Goal: Task Accomplishment & Management: Complete application form

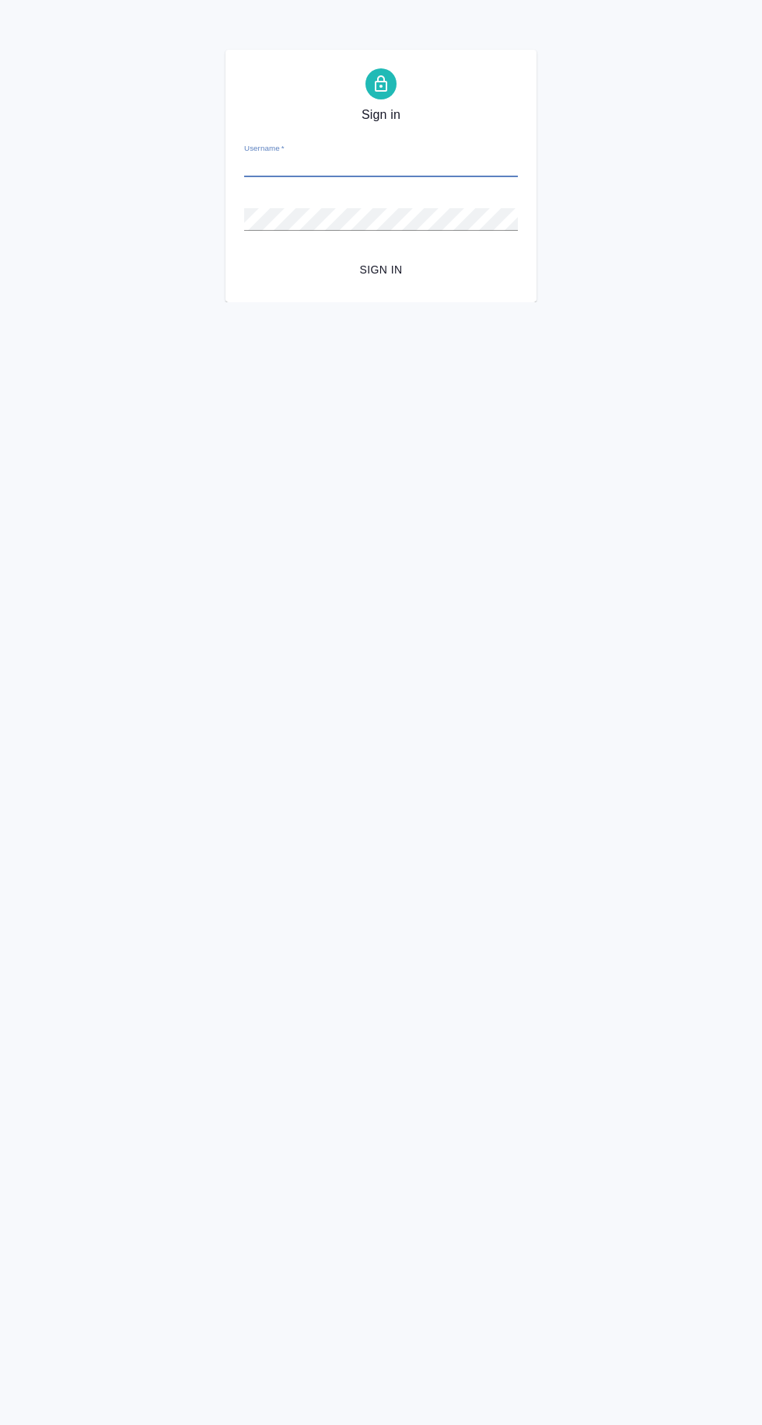
click at [443, 168] on input "Username   *" at bounding box center [381, 166] width 274 height 22
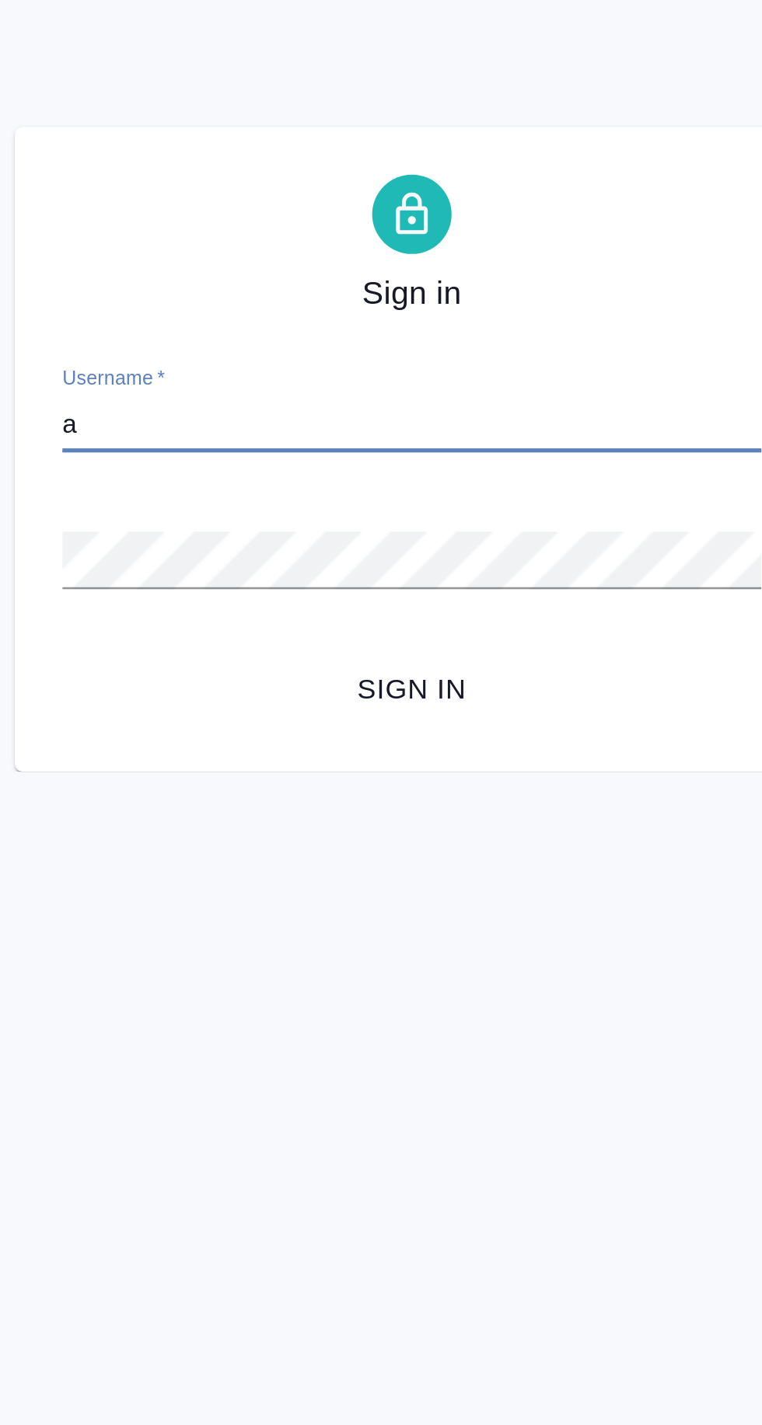
type input "arina.ivanova@awatera.com"
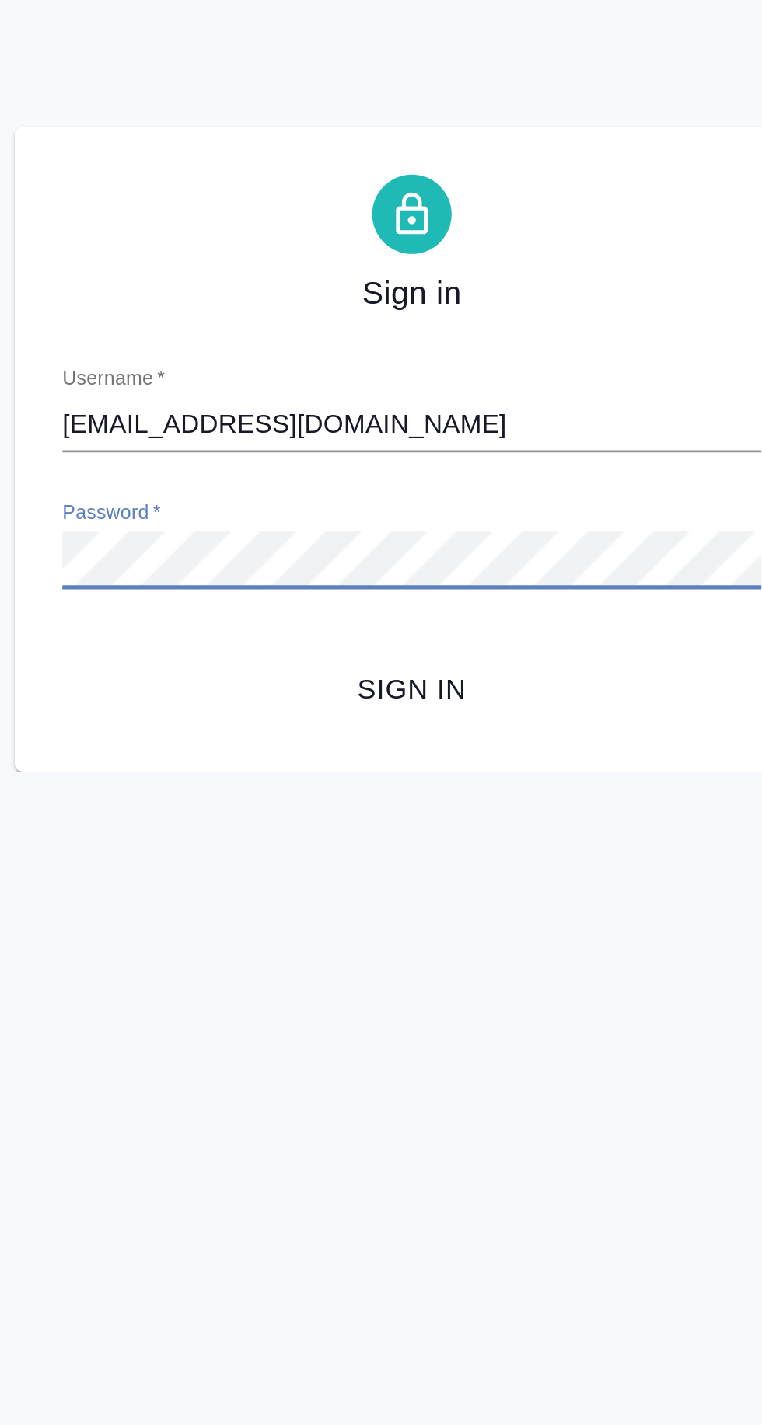
click at [397, 267] on span "Sign in" at bounding box center [380, 269] width 249 height 19
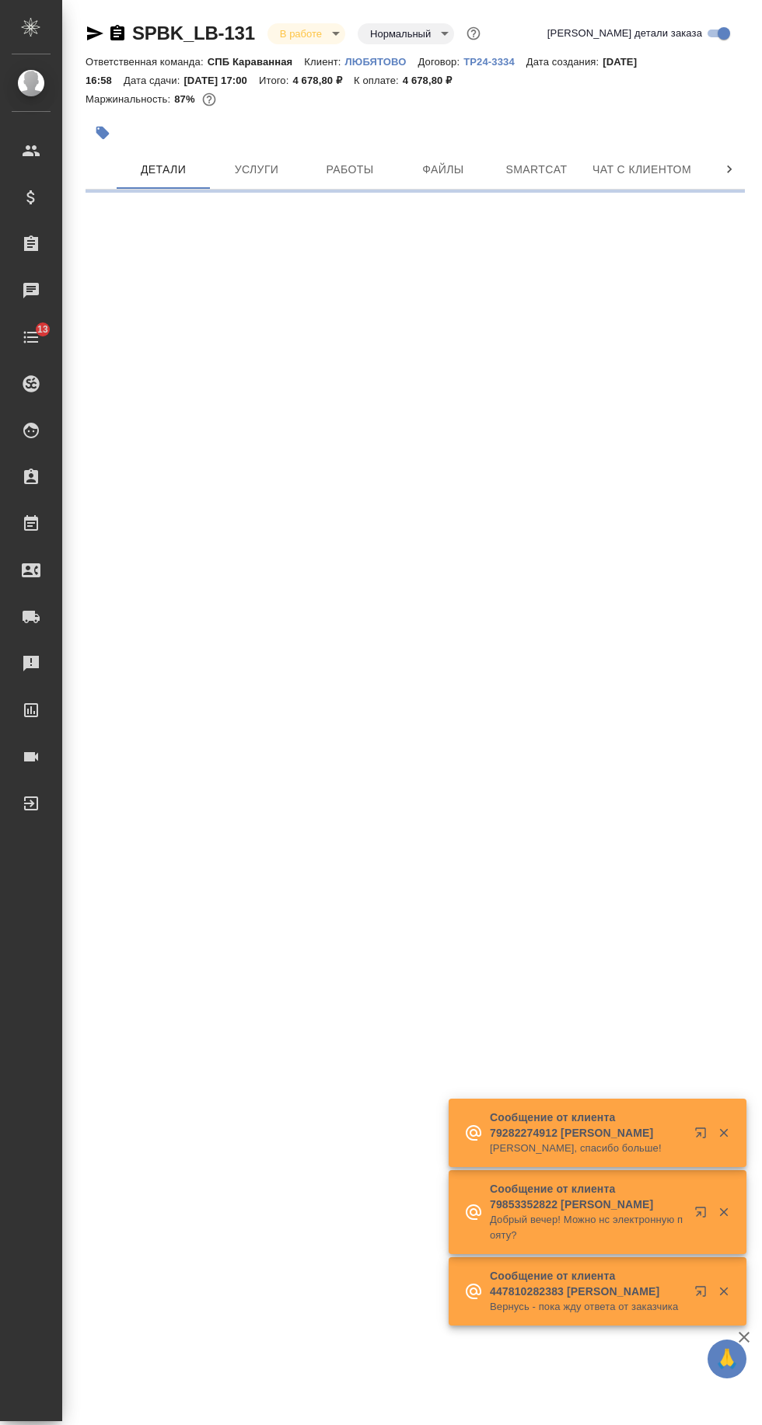
select select "RU"
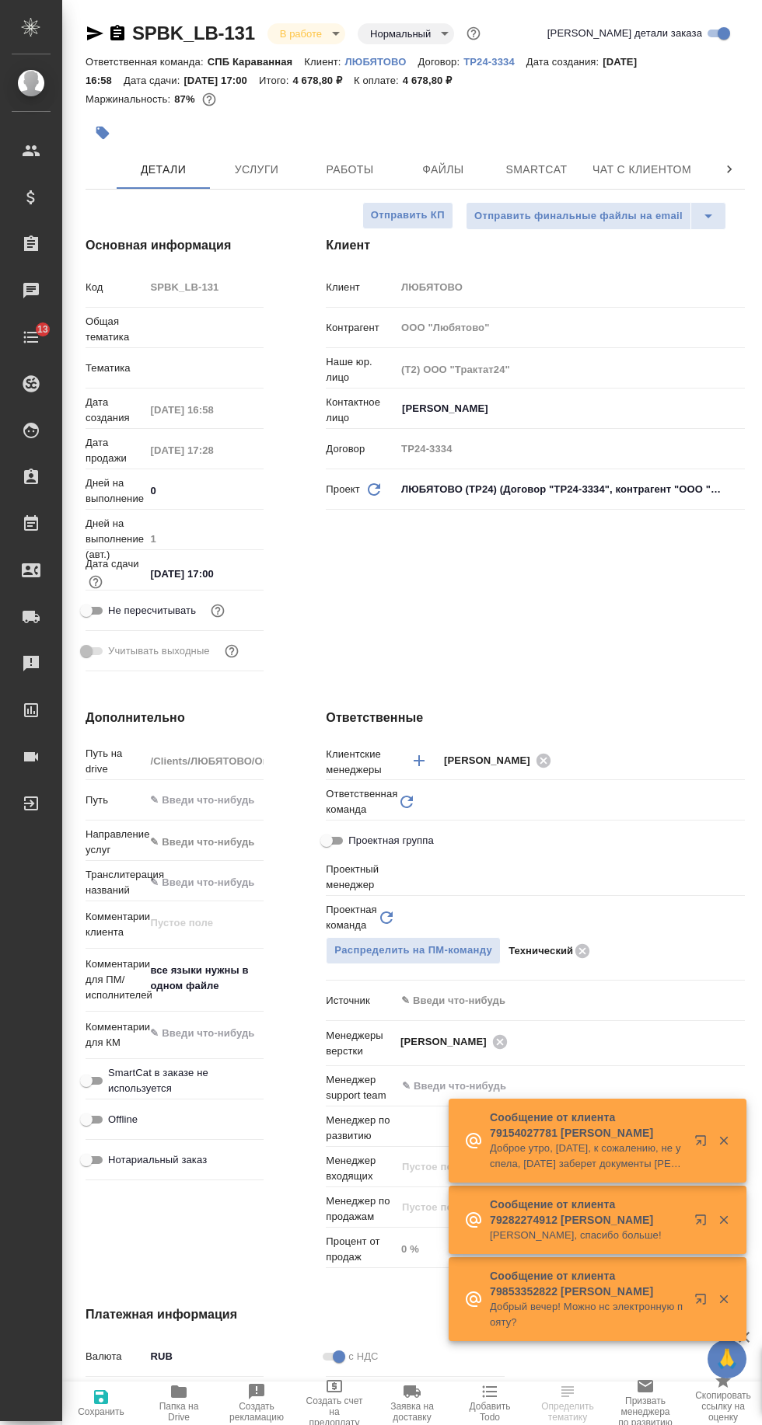
type textarea "x"
type input "Технический"
type input "[PERSON_NAME]"
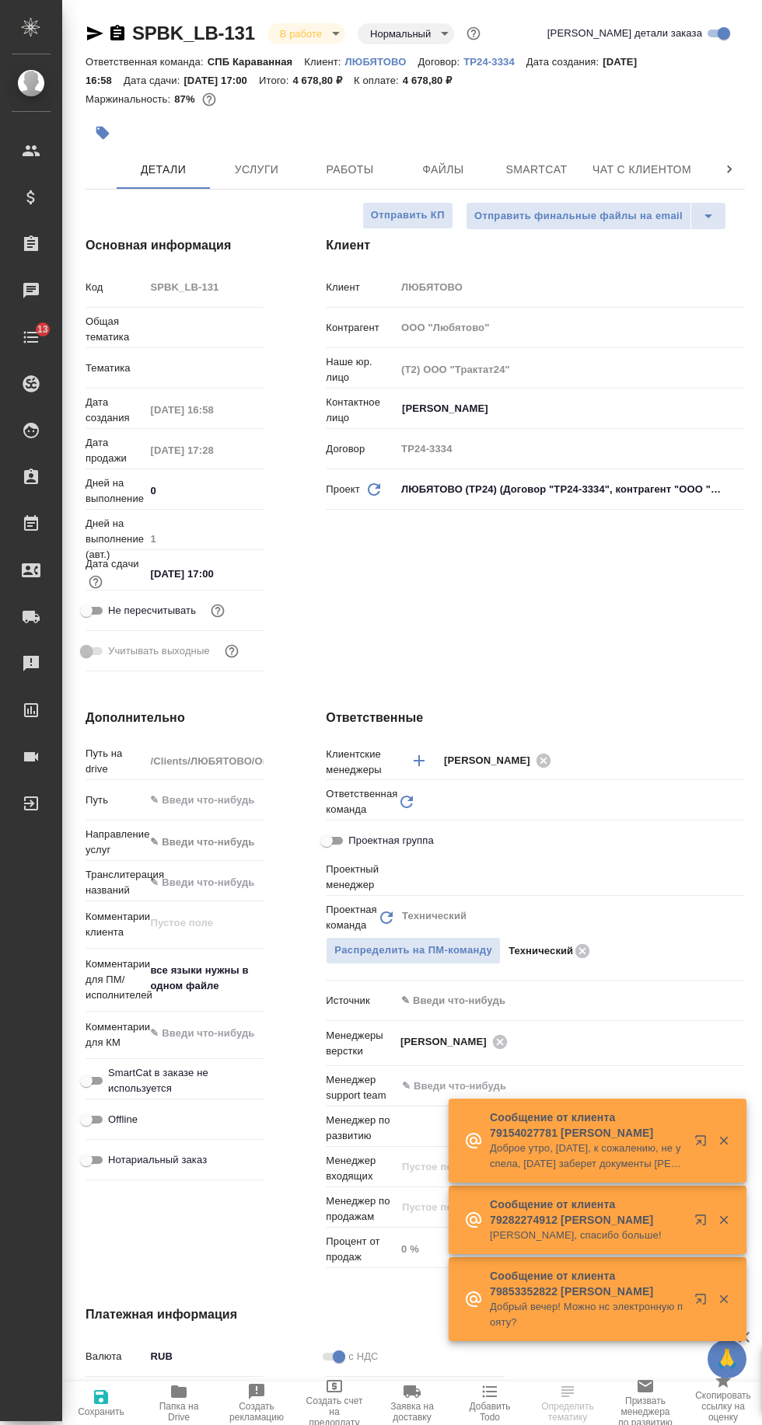
type input "[PERSON_NAME]"
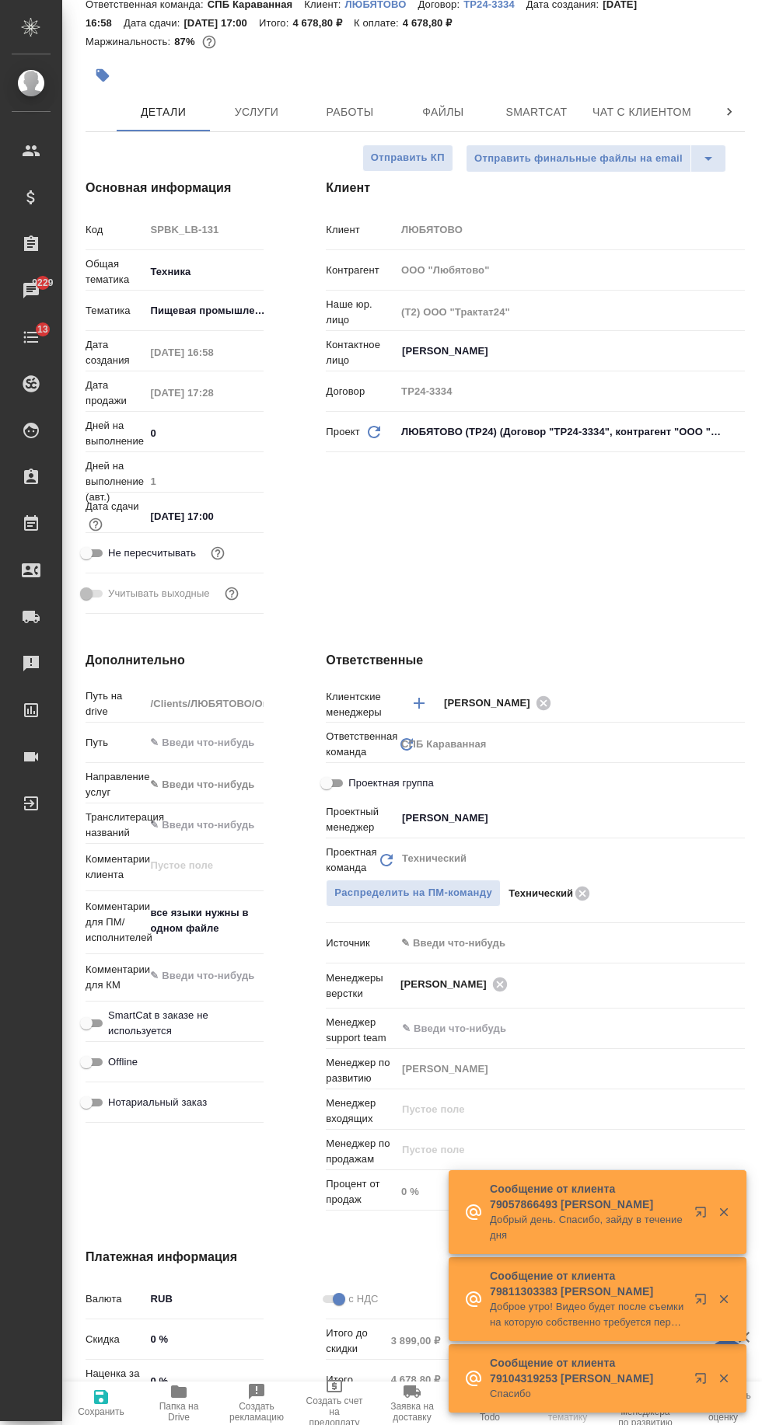
scroll to position [61, 0]
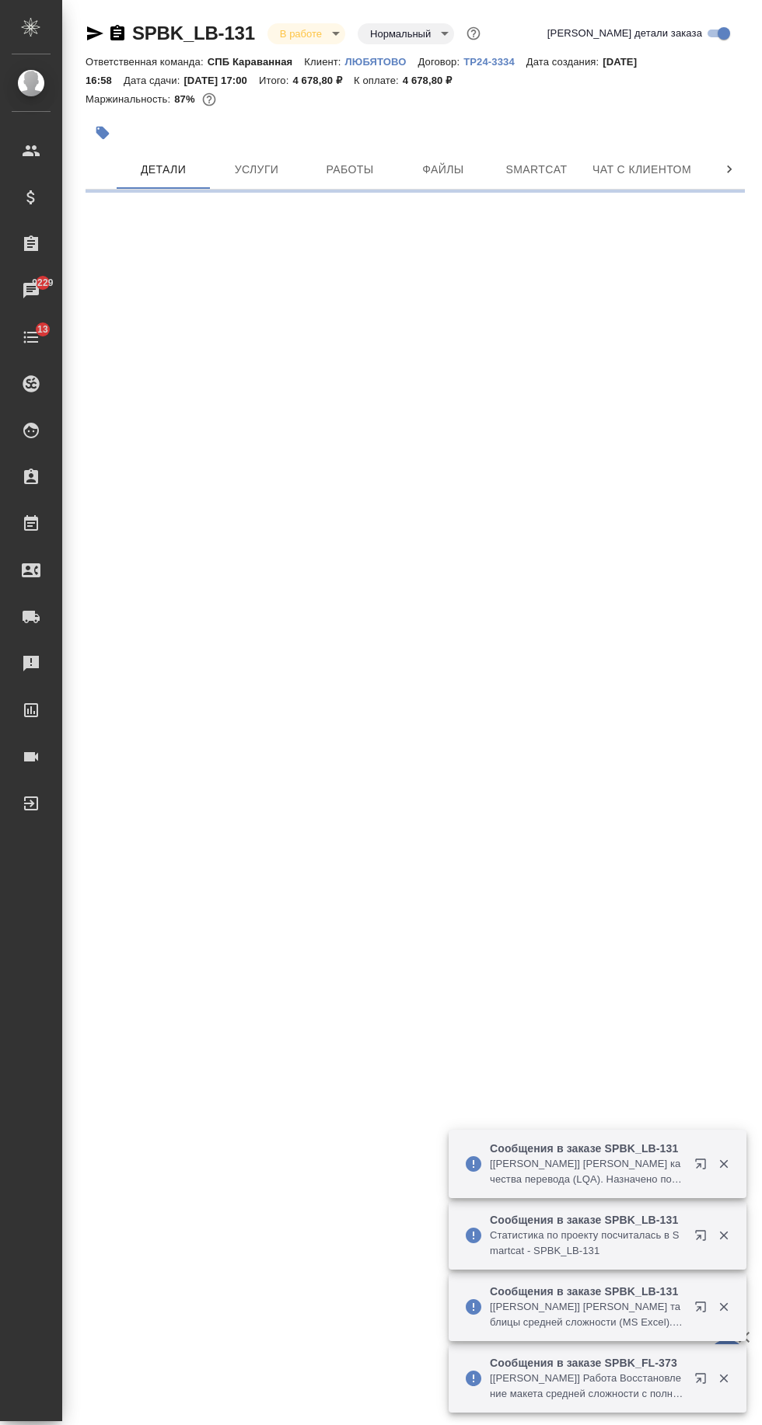
select select "RU"
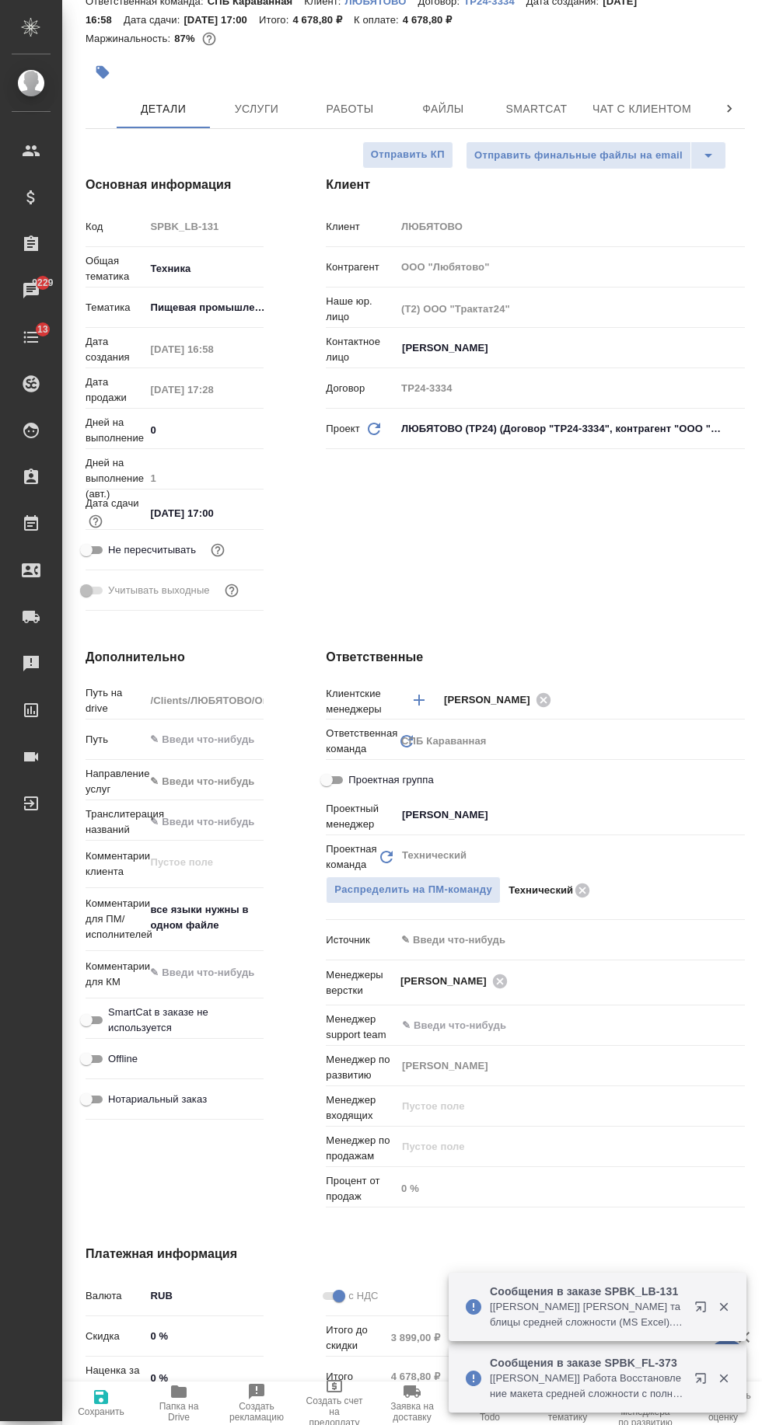
type textarea "x"
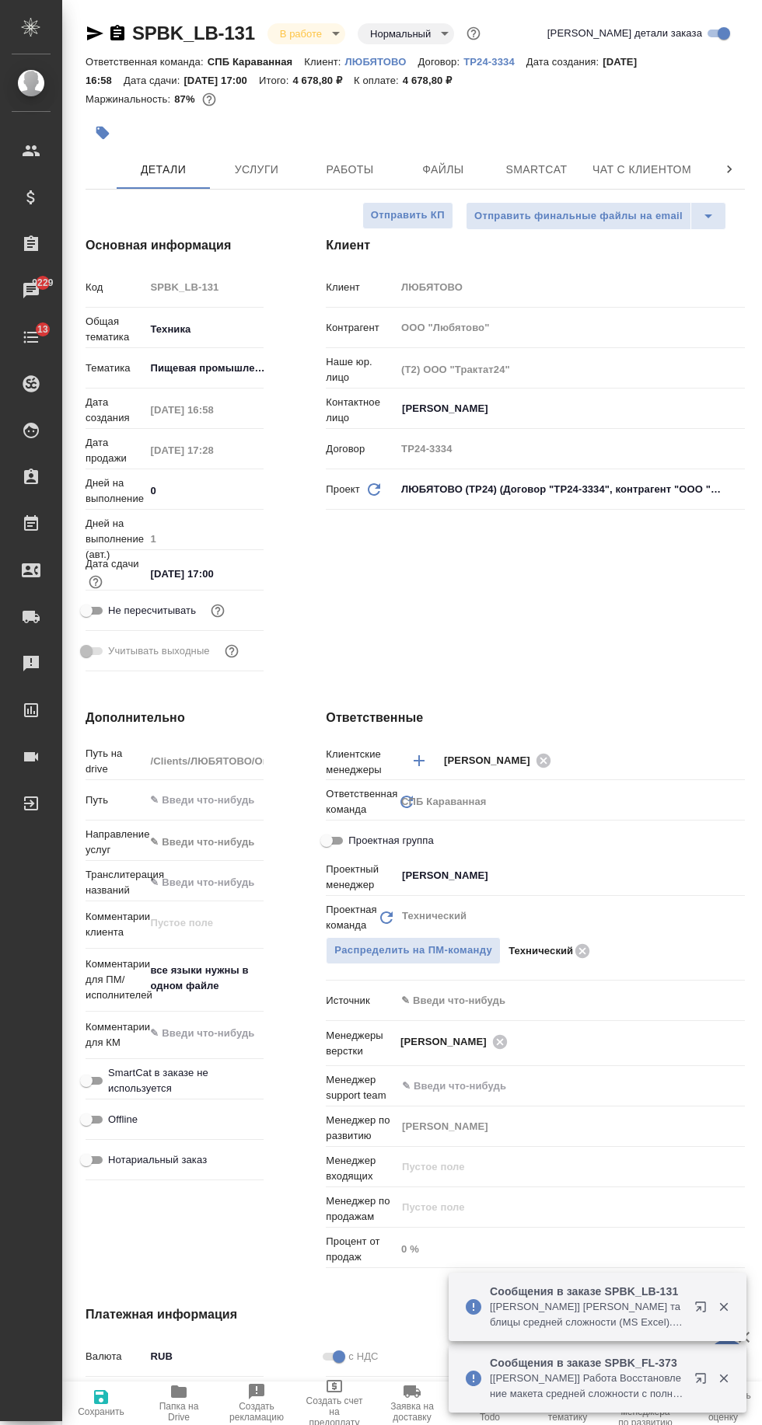
click at [93, 37] on icon "button" at bounding box center [94, 33] width 19 height 19
